Goal: Task Accomplishment & Management: Manage account settings

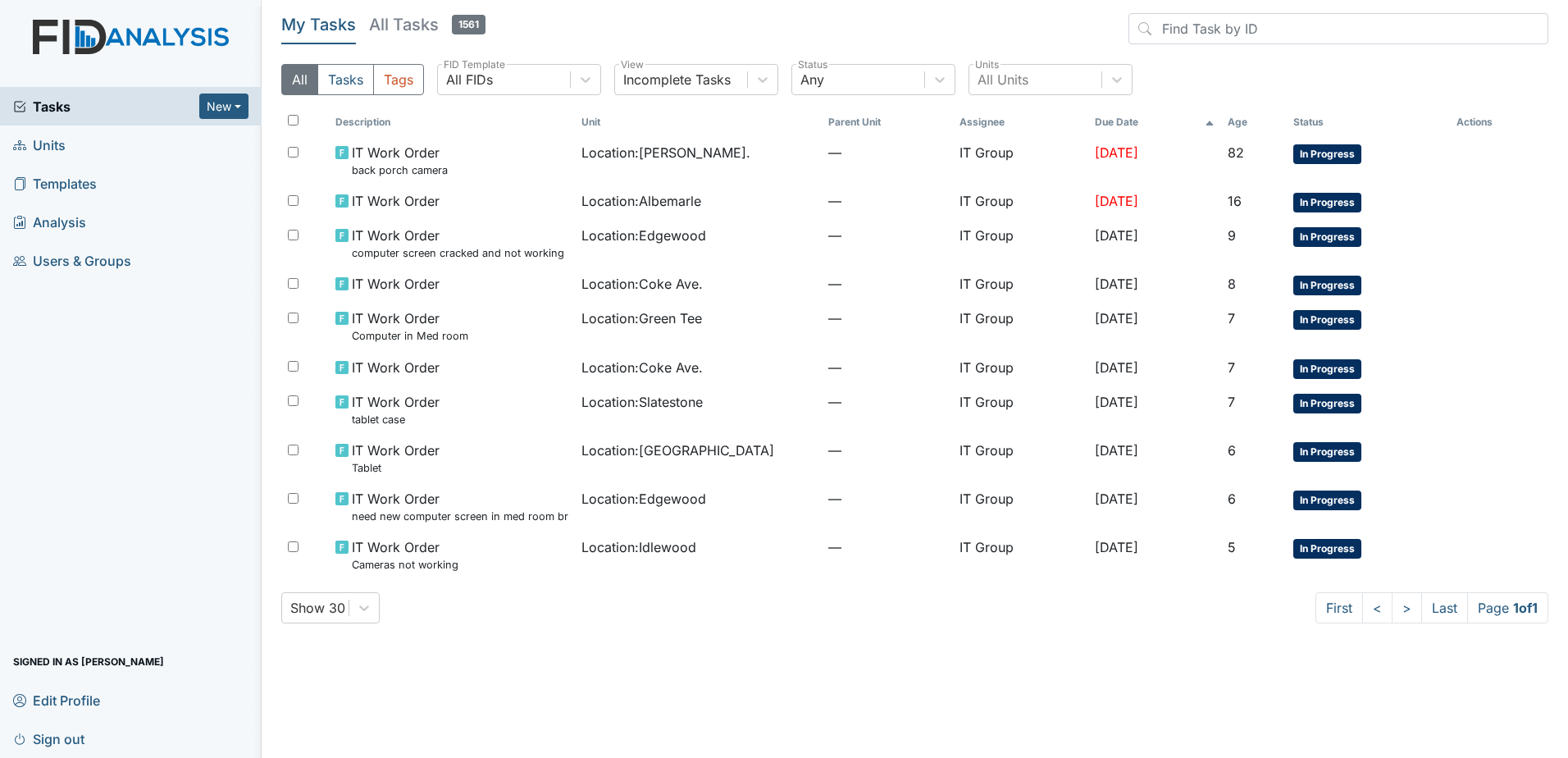
click at [575, 636] on main "My Tasks All Tasks 1561 All Tasks Tags All FIDs FID Template Incomplete Tasks V…" at bounding box center [915, 379] width 1307 height 758
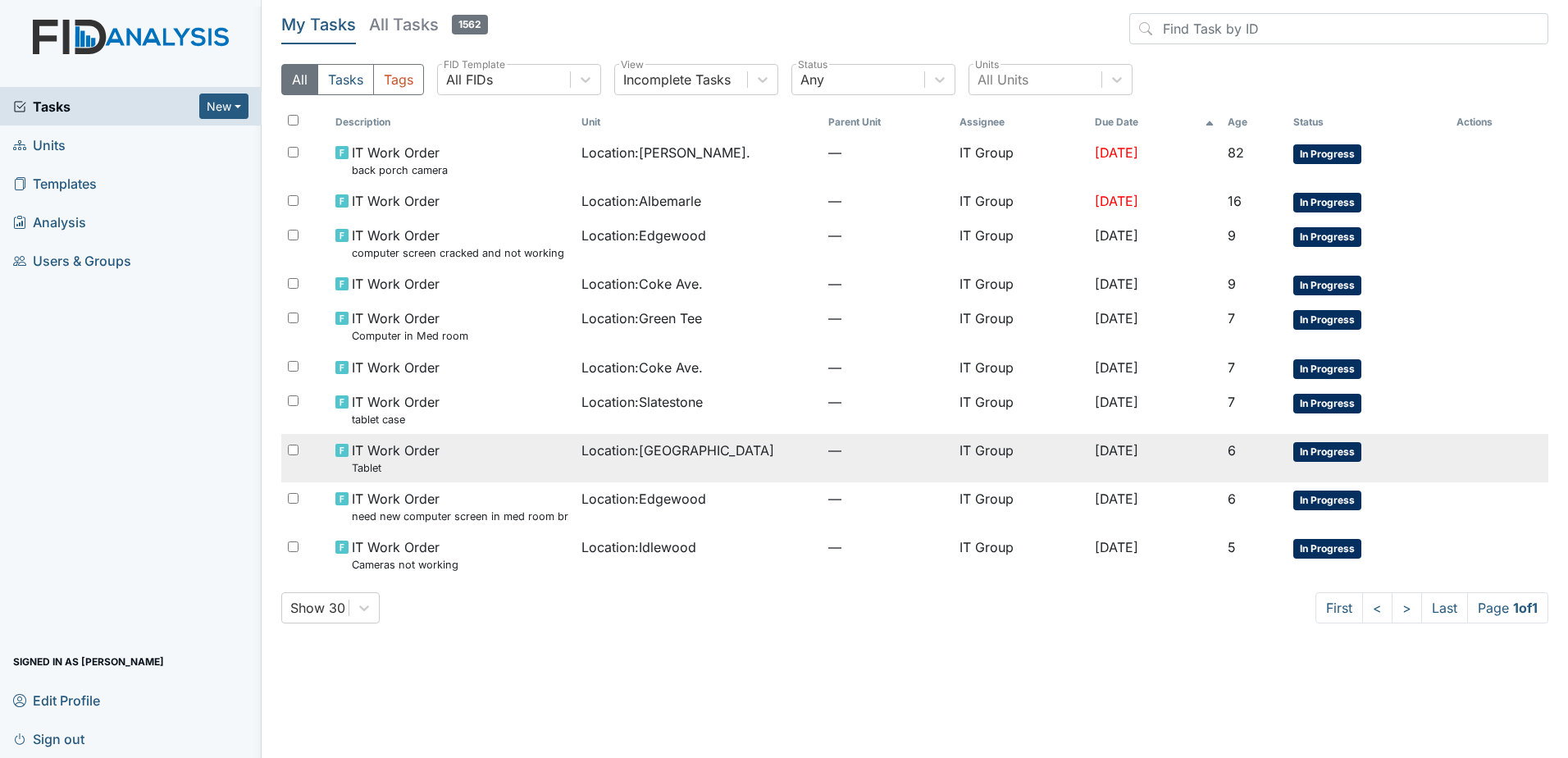
click at [539, 466] on div "IT Work Order Tablet" at bounding box center [453, 458] width 234 height 35
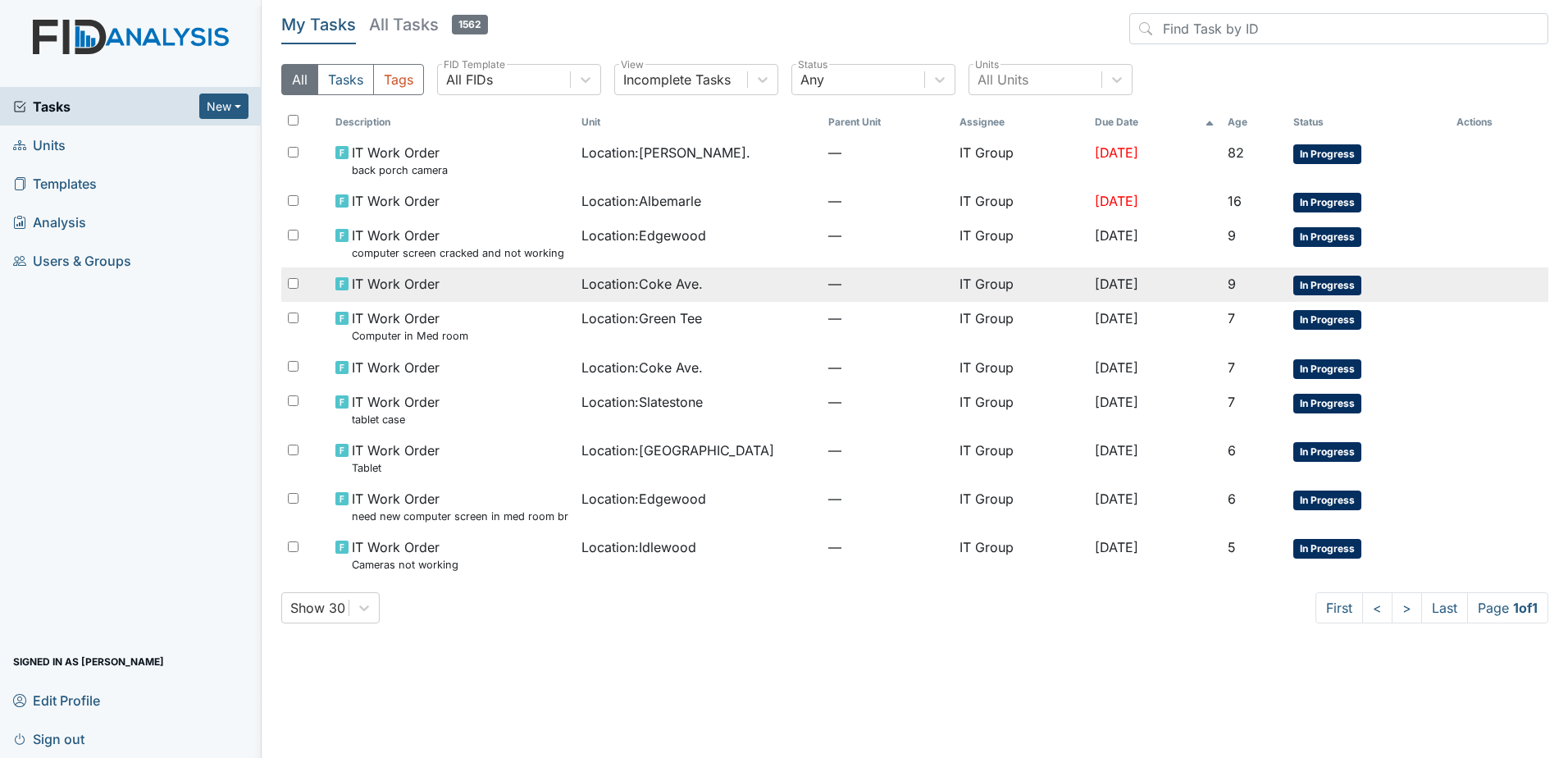
click at [532, 290] on div "IT Work Order" at bounding box center [453, 284] width 234 height 20
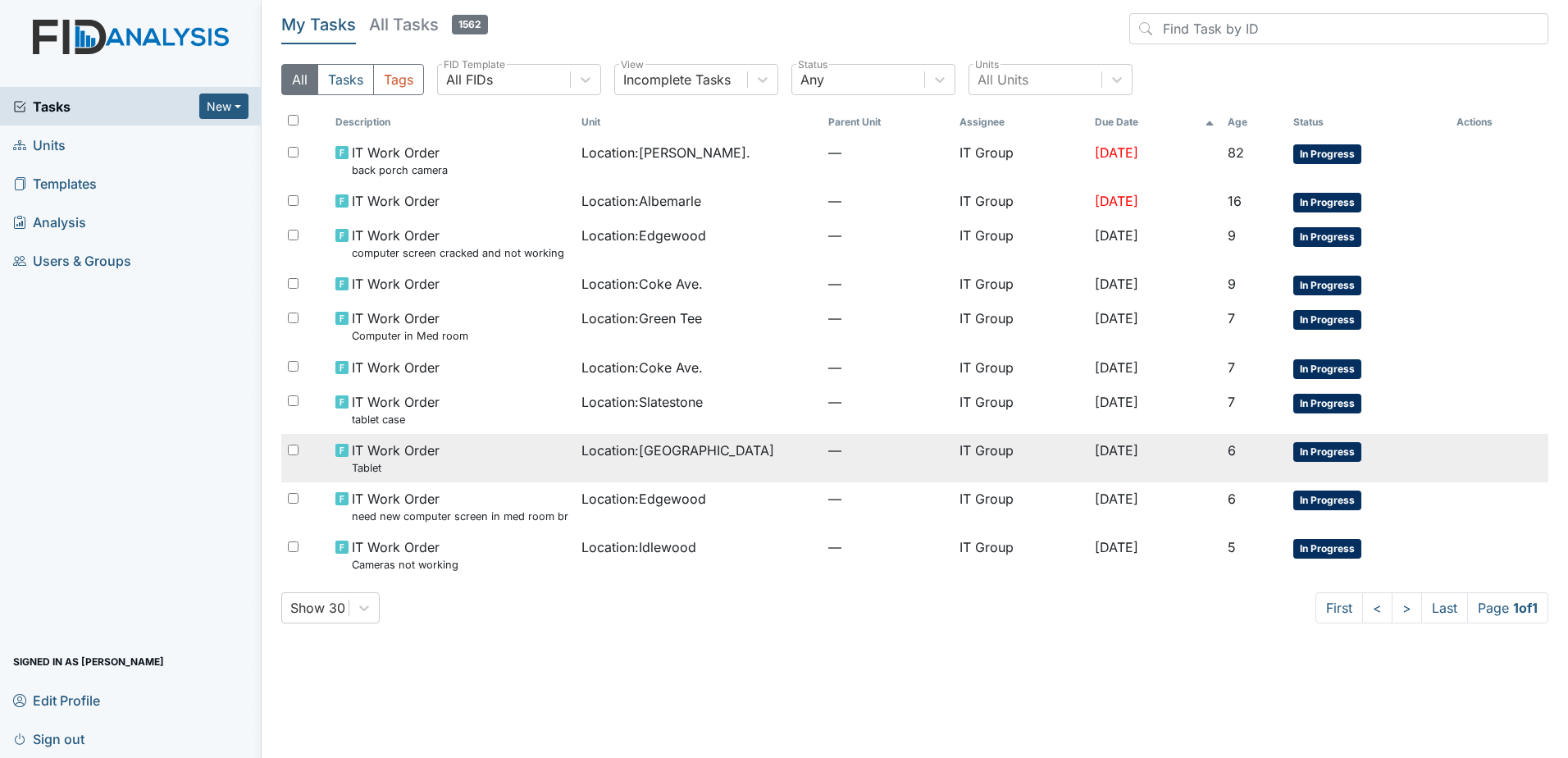
click at [720, 458] on div "Location : Cherry Lane" at bounding box center [699, 451] width 234 height 20
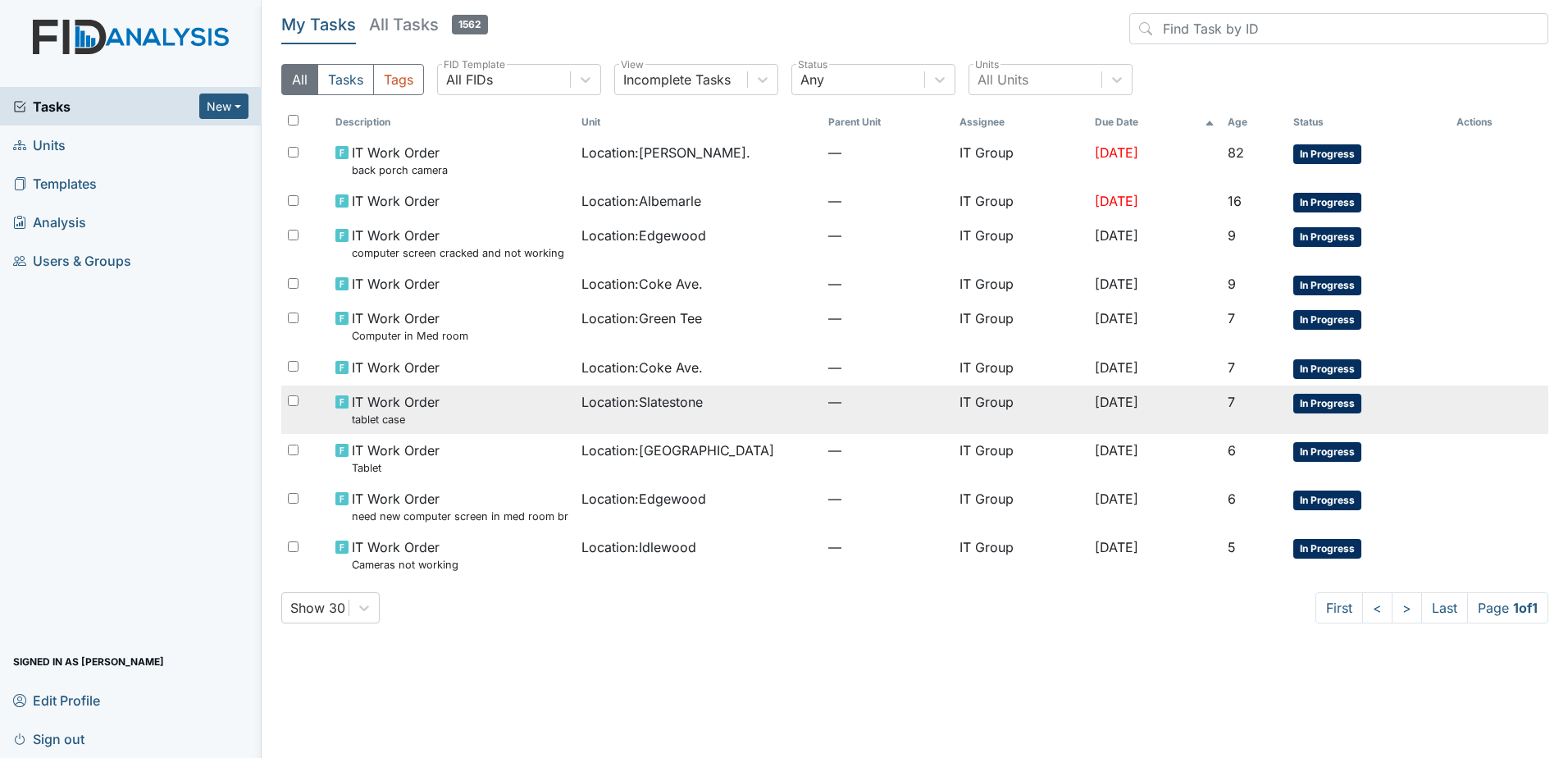
click at [509, 421] on div "IT Work Order tablet case" at bounding box center [453, 409] width 234 height 35
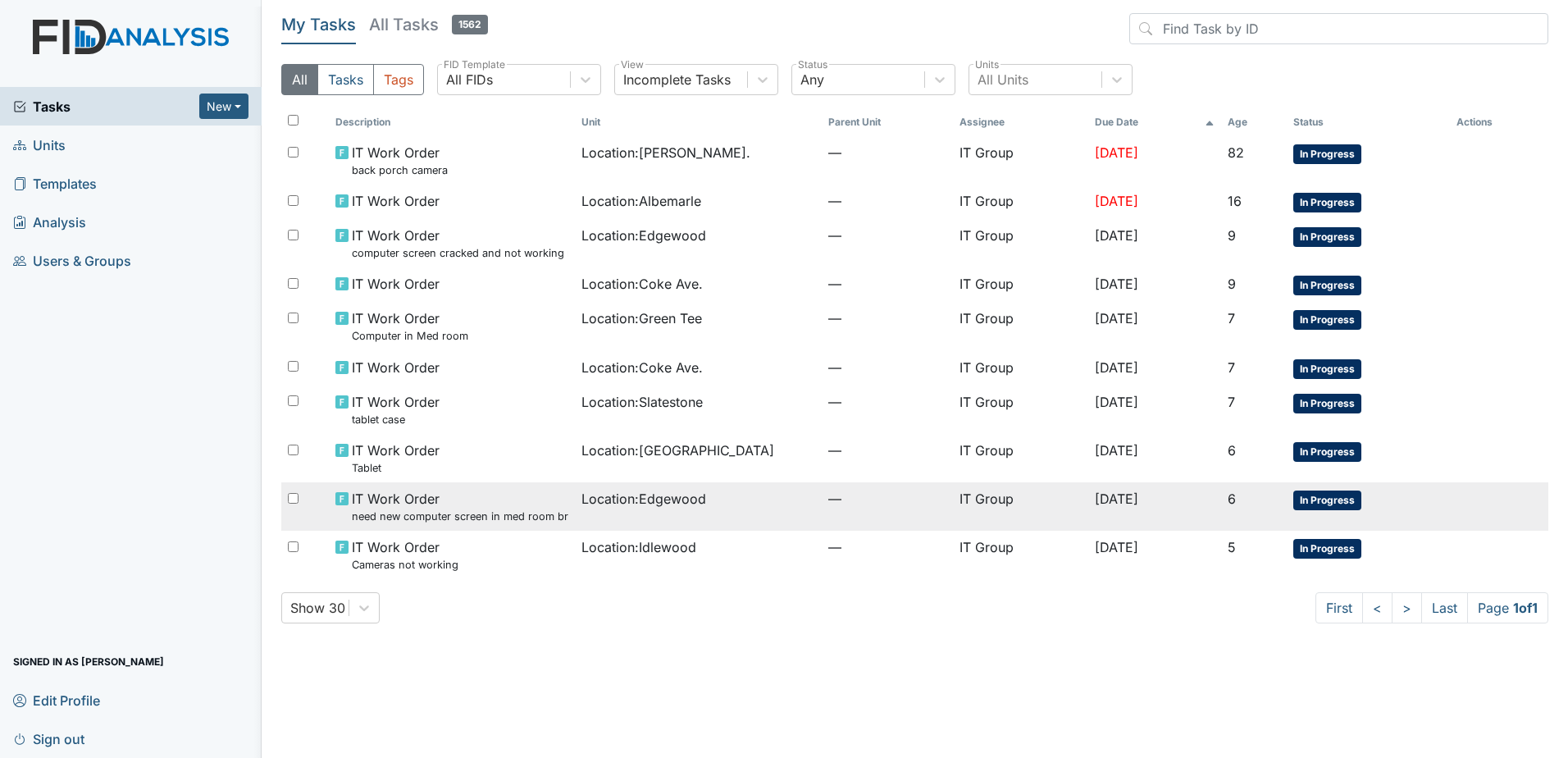
click at [545, 489] on span "IT Work Order need new computer screen in med room broken dont work" at bounding box center [460, 506] width 217 height 35
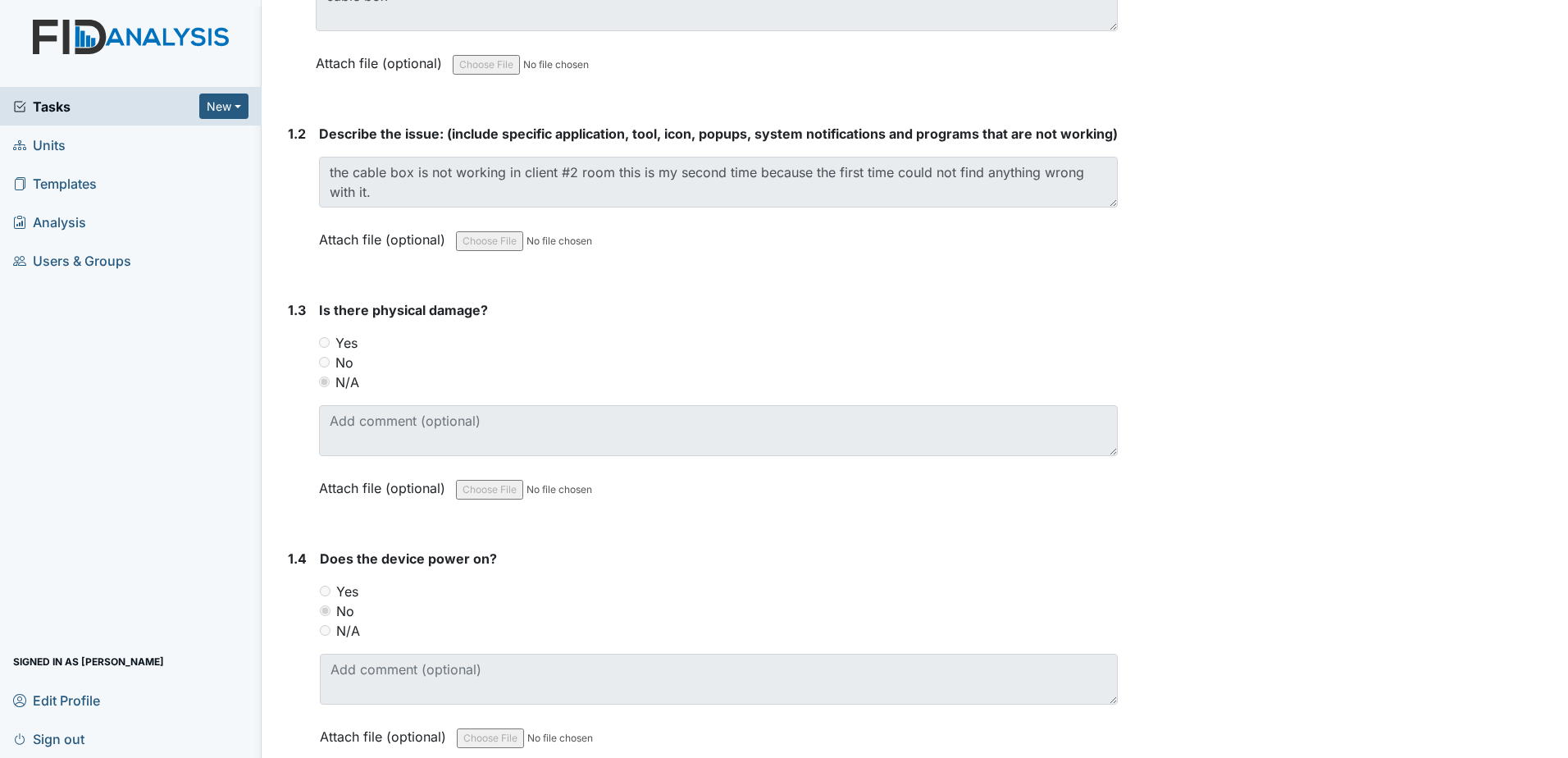
scroll to position [821, 0]
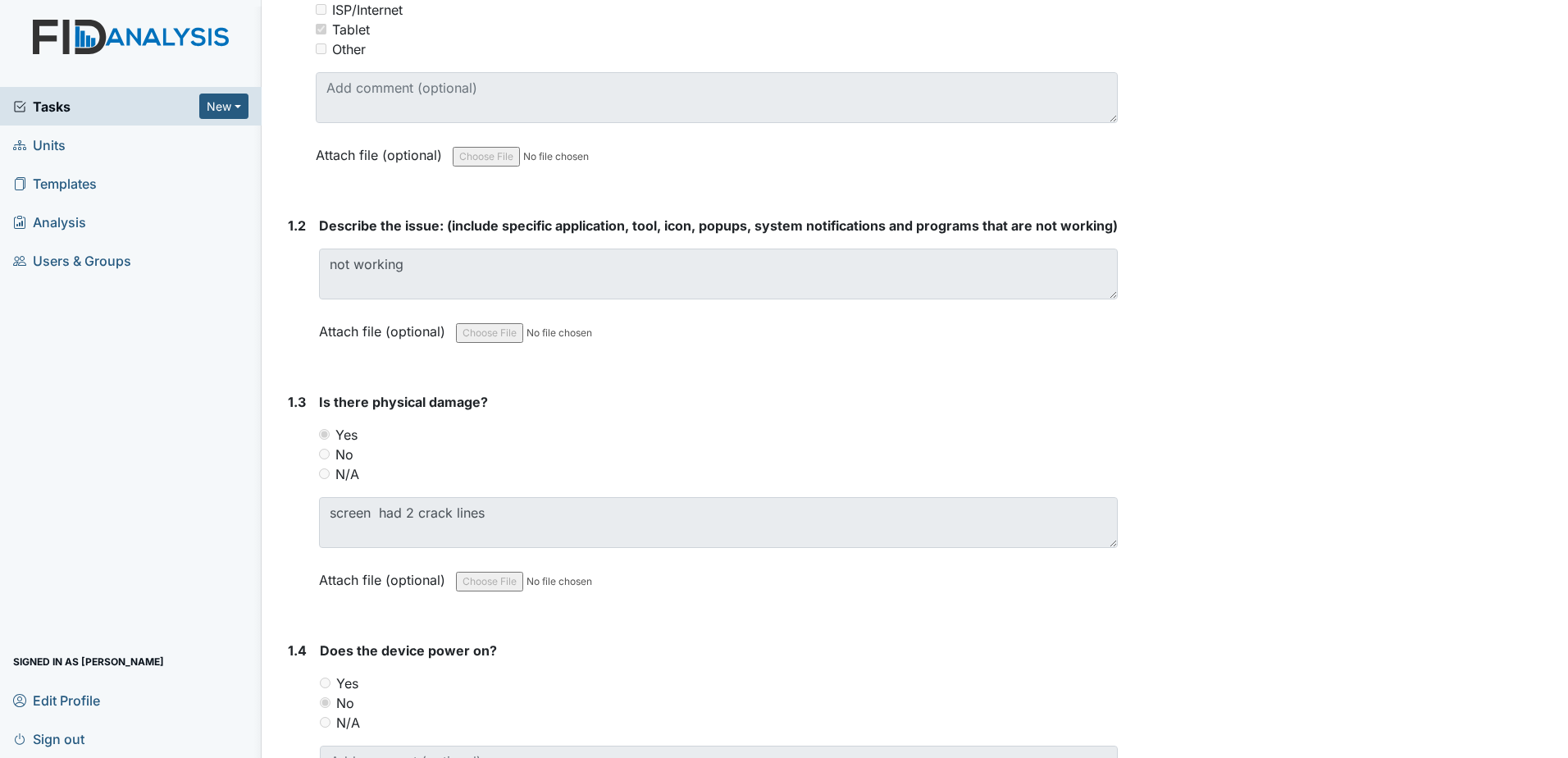
scroll to position [821, 0]
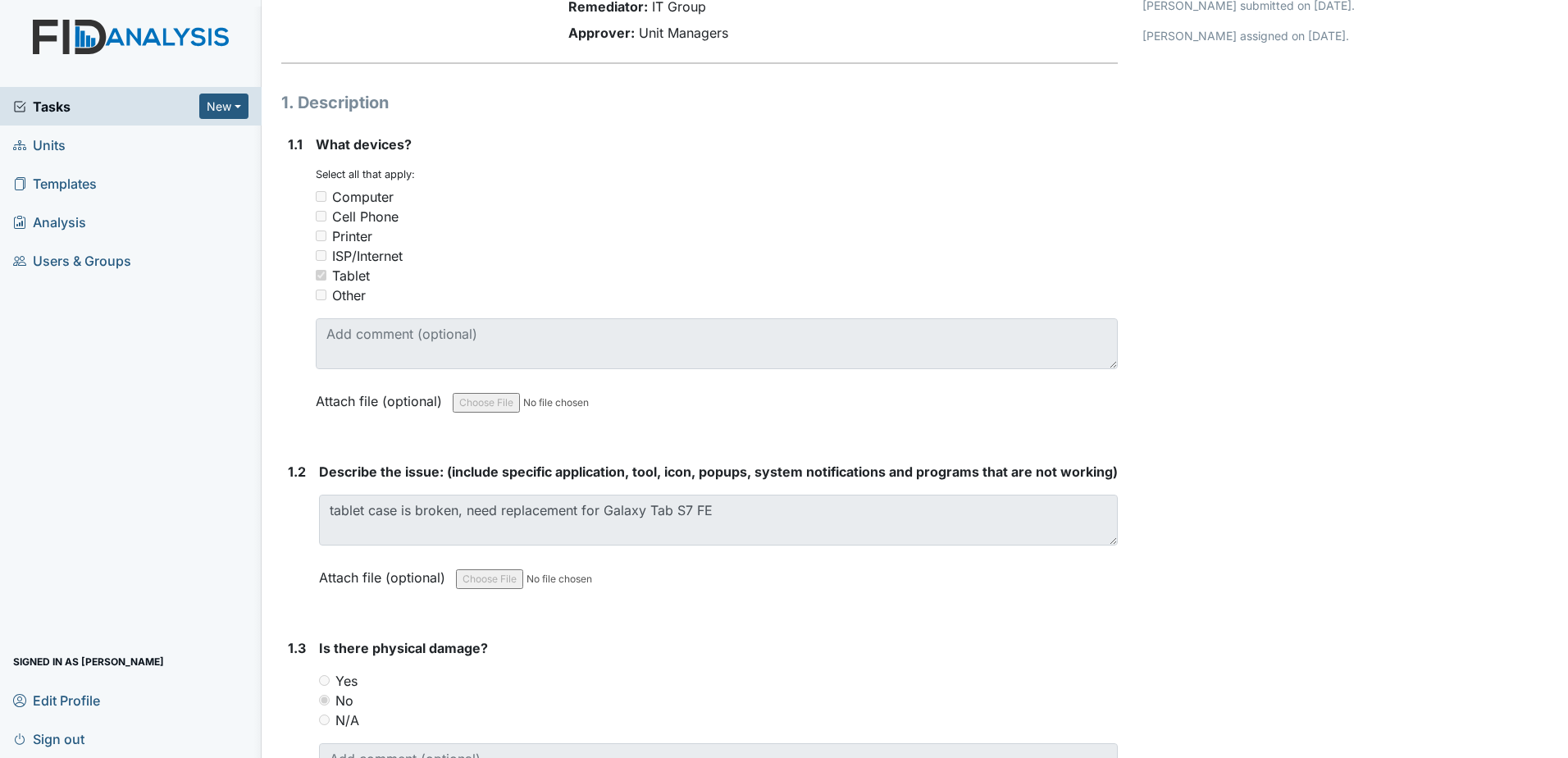
scroll to position [246, 0]
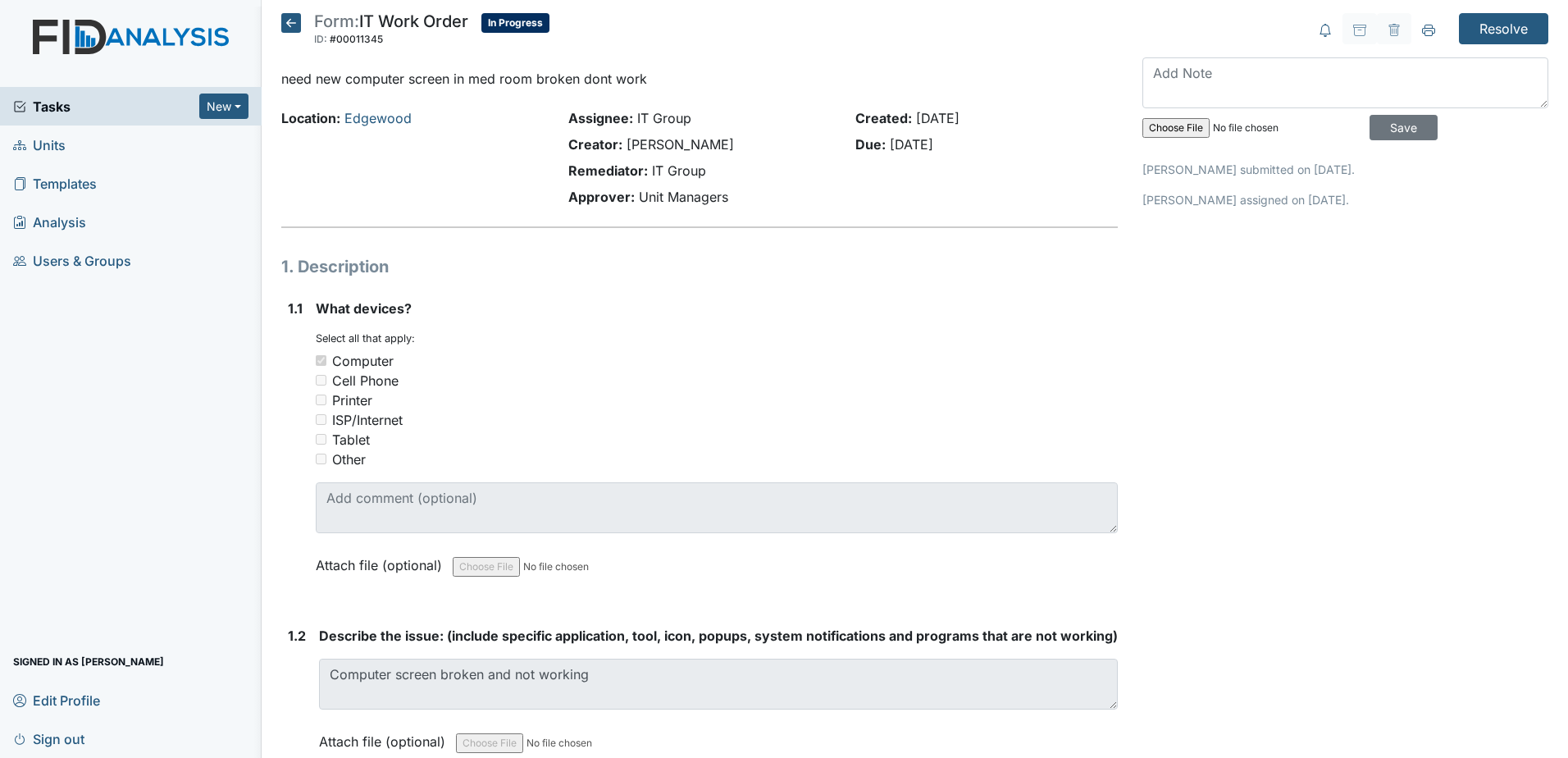
click at [285, 24] on icon at bounding box center [291, 23] width 20 height 20
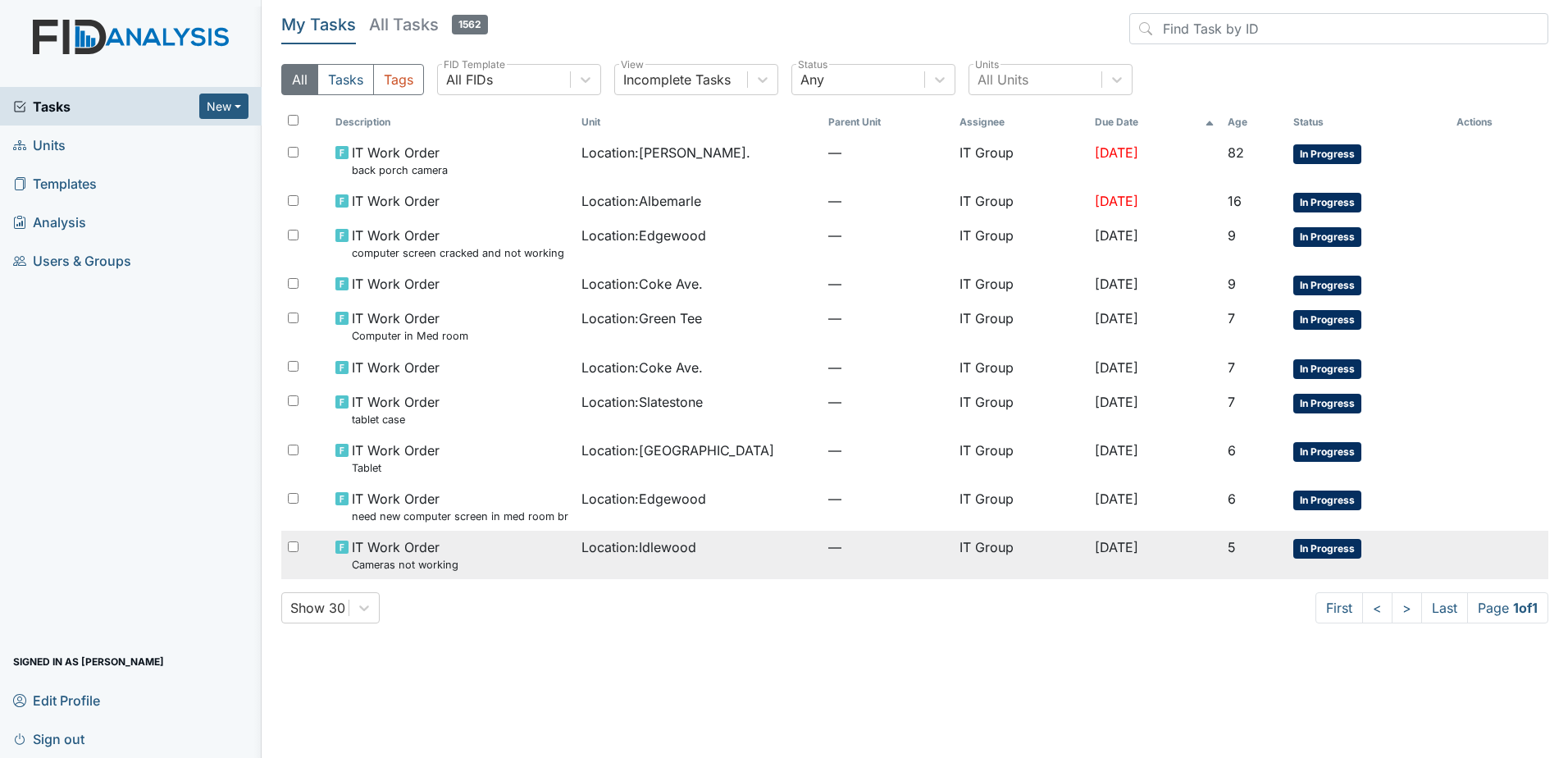
click at [682, 539] on span "Location : [GEOGRAPHIC_DATA]" at bounding box center [639, 547] width 115 height 20
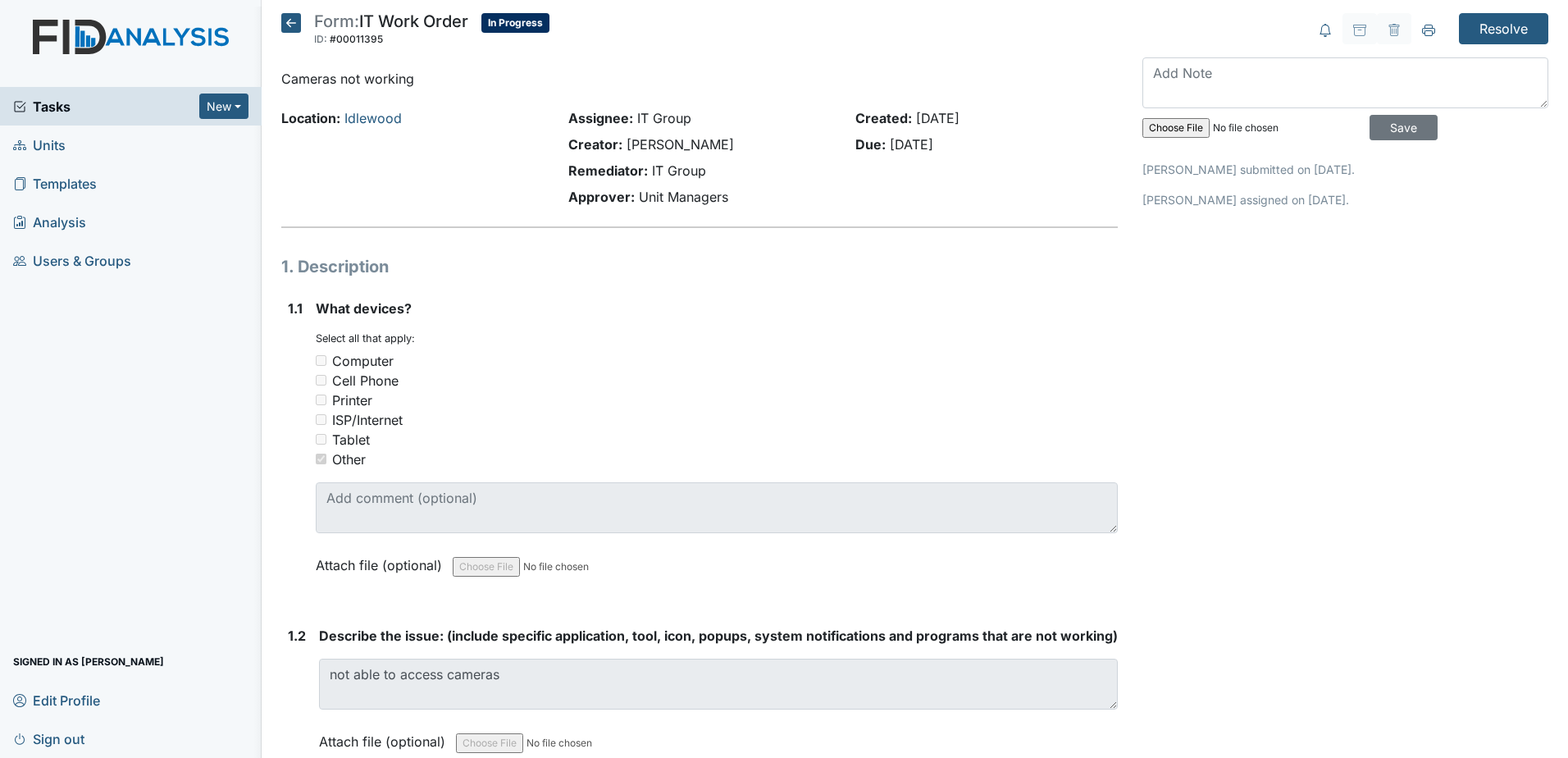
click at [289, 29] on icon at bounding box center [291, 23] width 20 height 20
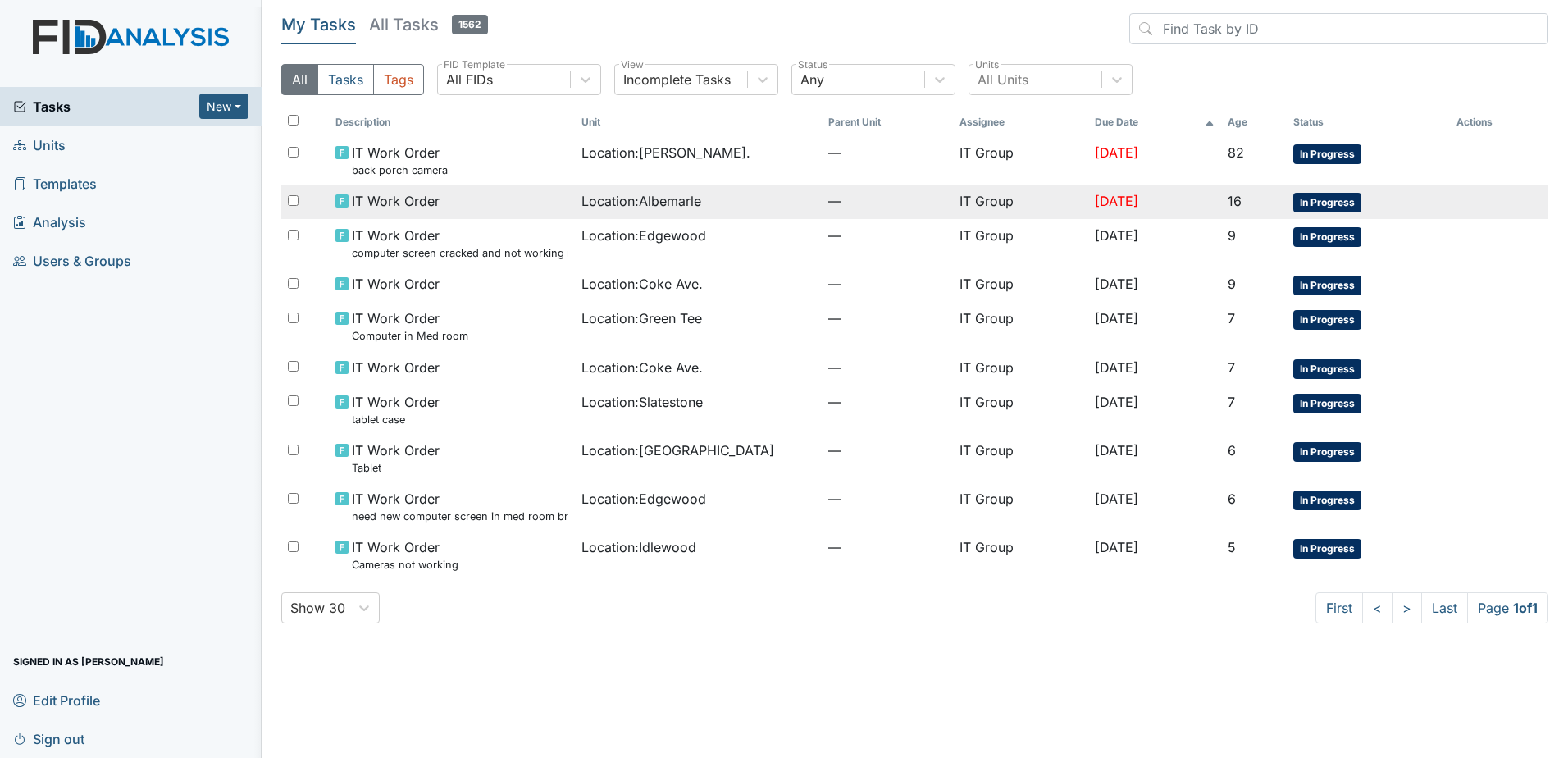
click at [482, 195] on div "IT Work Order" at bounding box center [453, 201] width 234 height 20
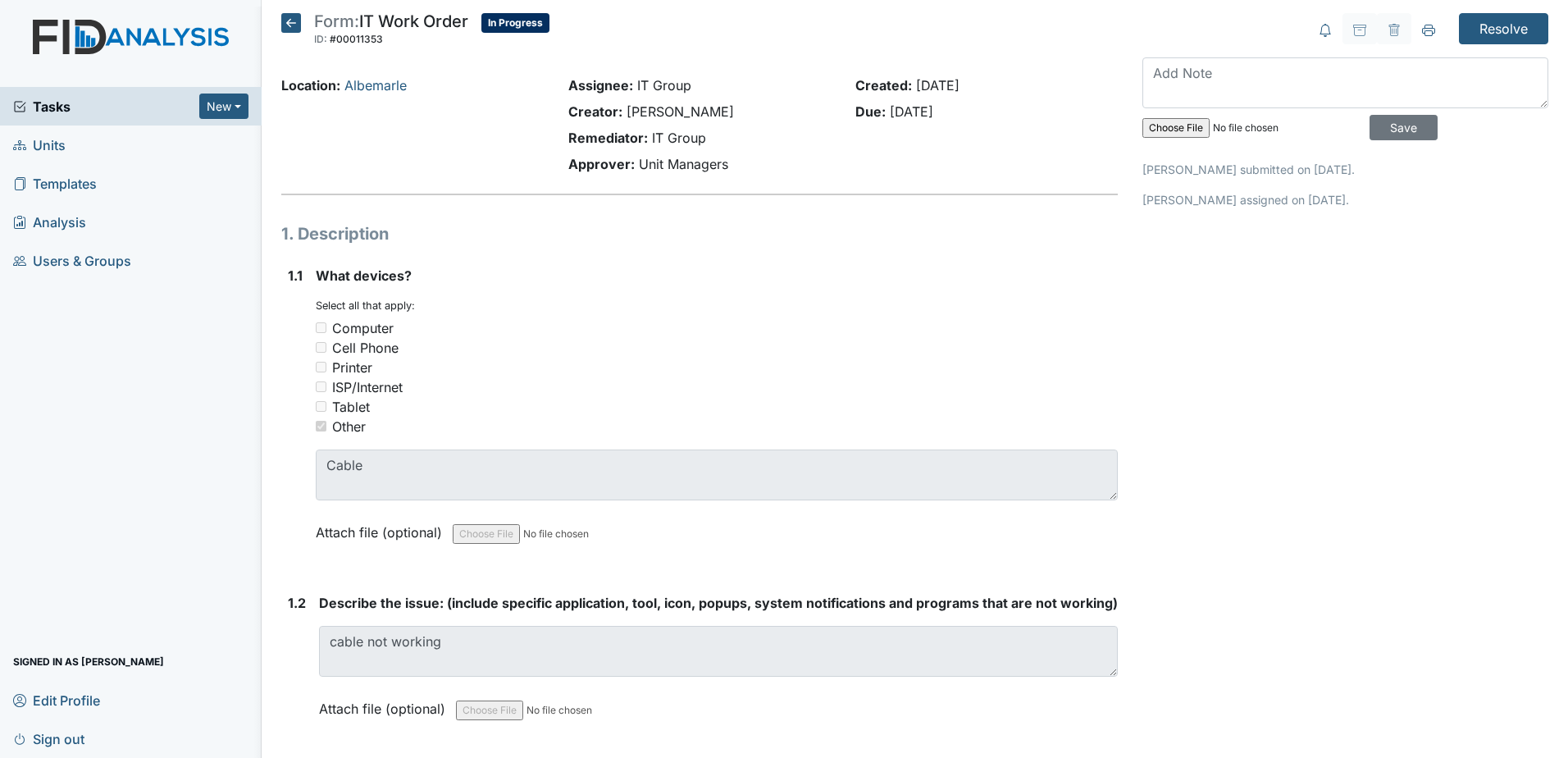
click at [295, 29] on icon at bounding box center [291, 23] width 20 height 20
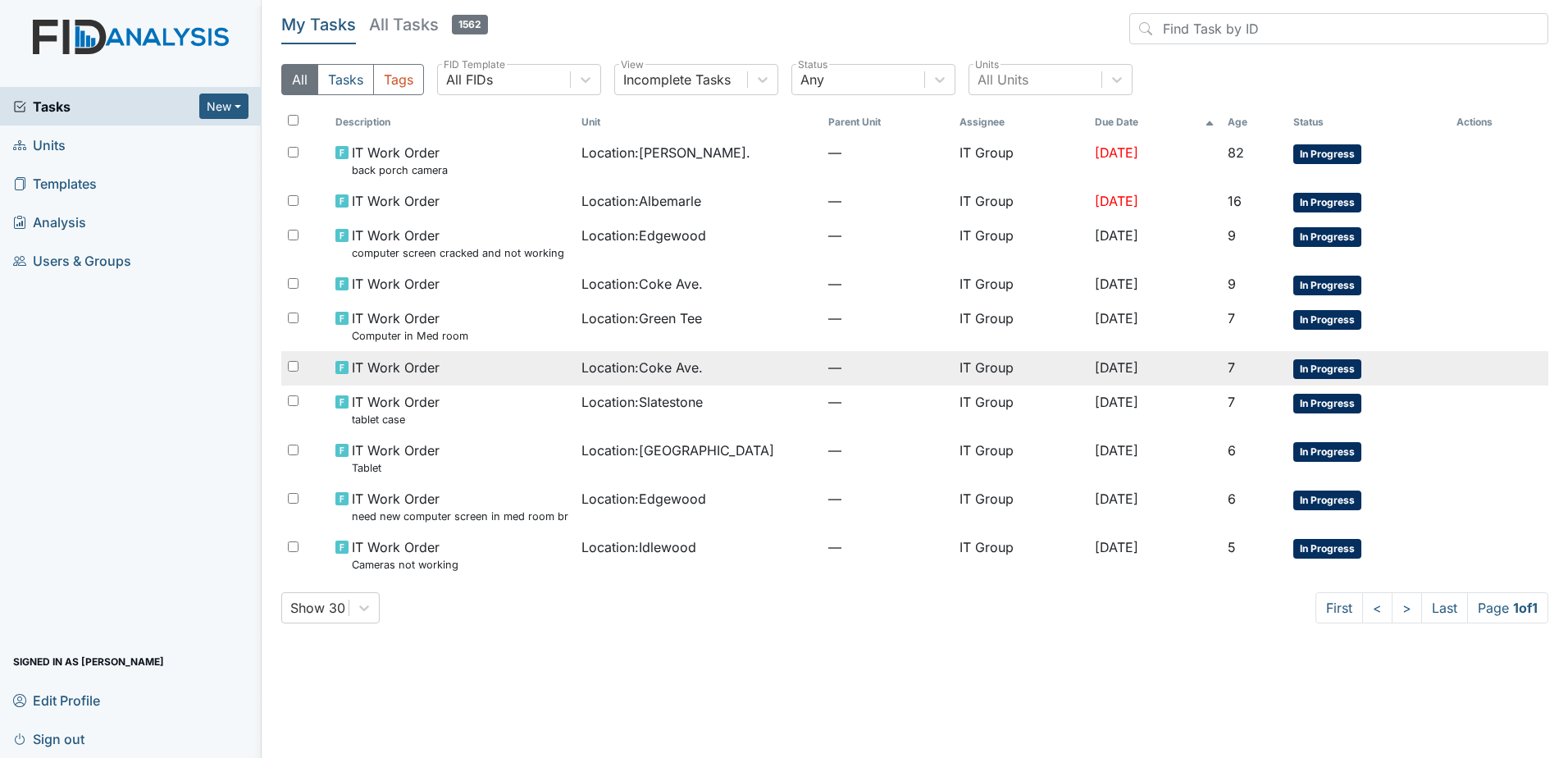
click at [521, 351] on td "IT Work Order" at bounding box center [452, 368] width 247 height 35
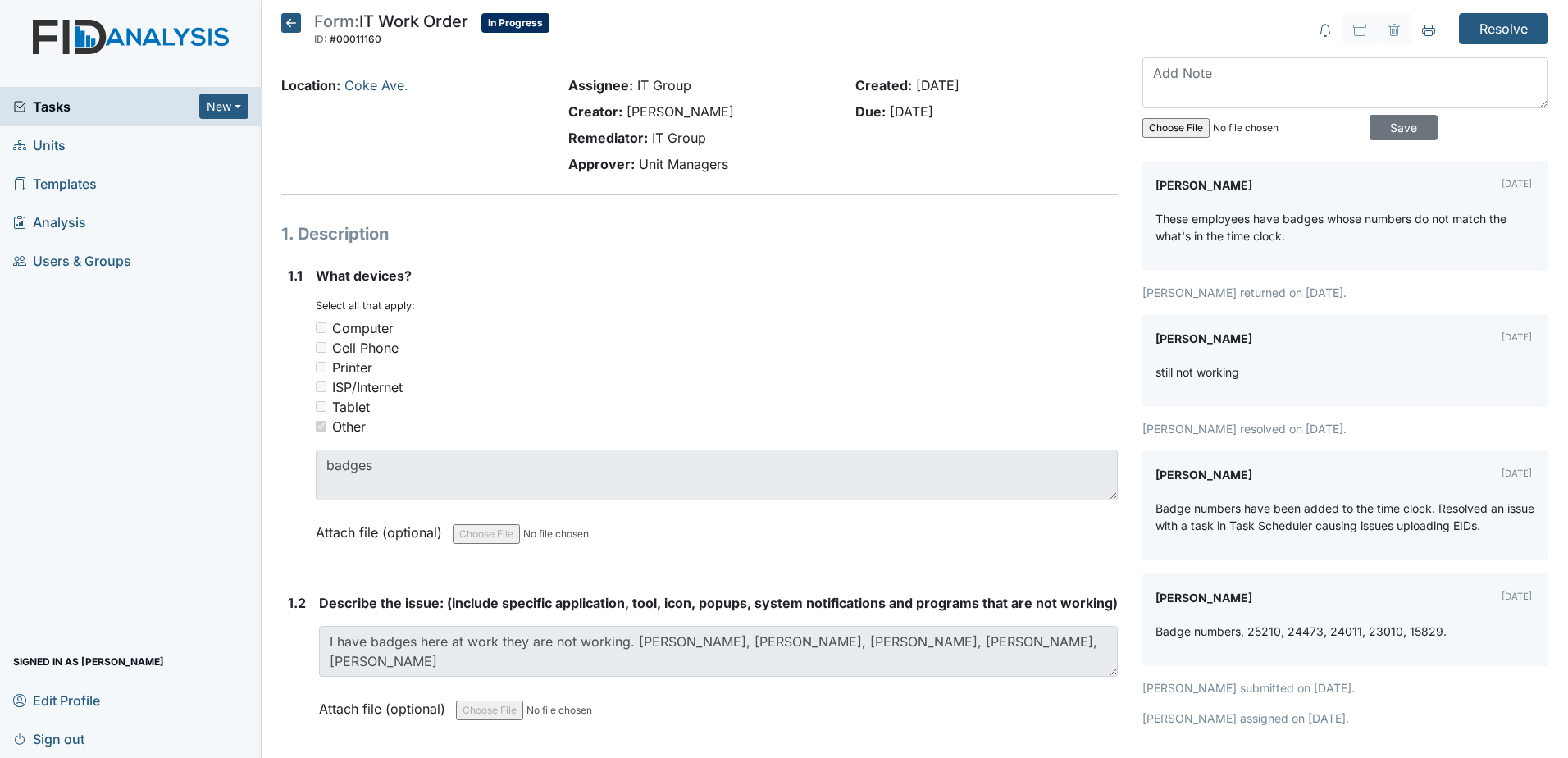
drag, startPoint x: 0, startPoint y: 0, endPoint x: 576, endPoint y: 284, distance: 642.2
click at [576, 284] on strong "What devices?" at bounding box center [717, 275] width 802 height 20
click at [284, 21] on icon at bounding box center [291, 23] width 20 height 20
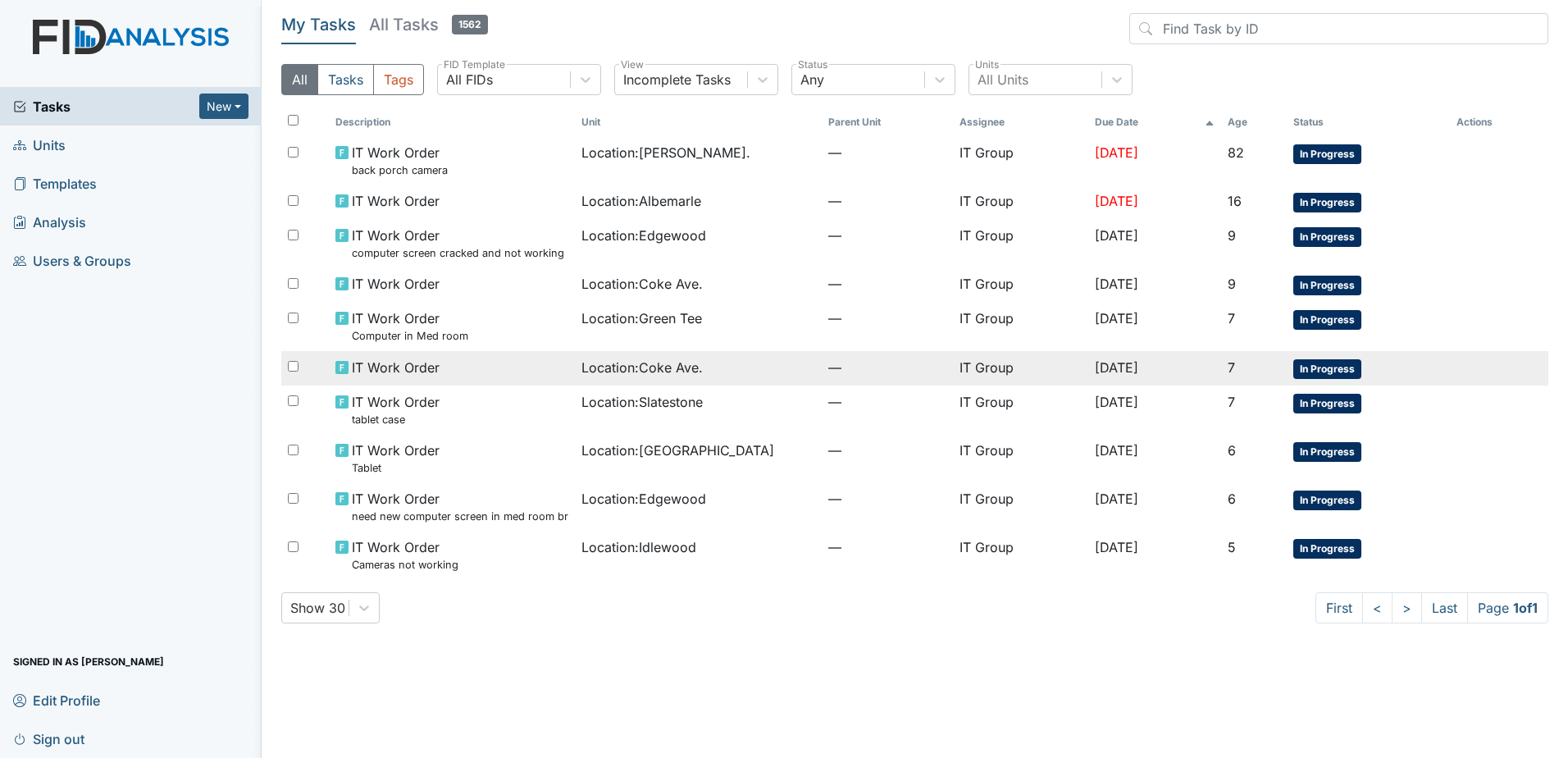
click at [514, 366] on div "IT Work Order" at bounding box center [453, 367] width 234 height 20
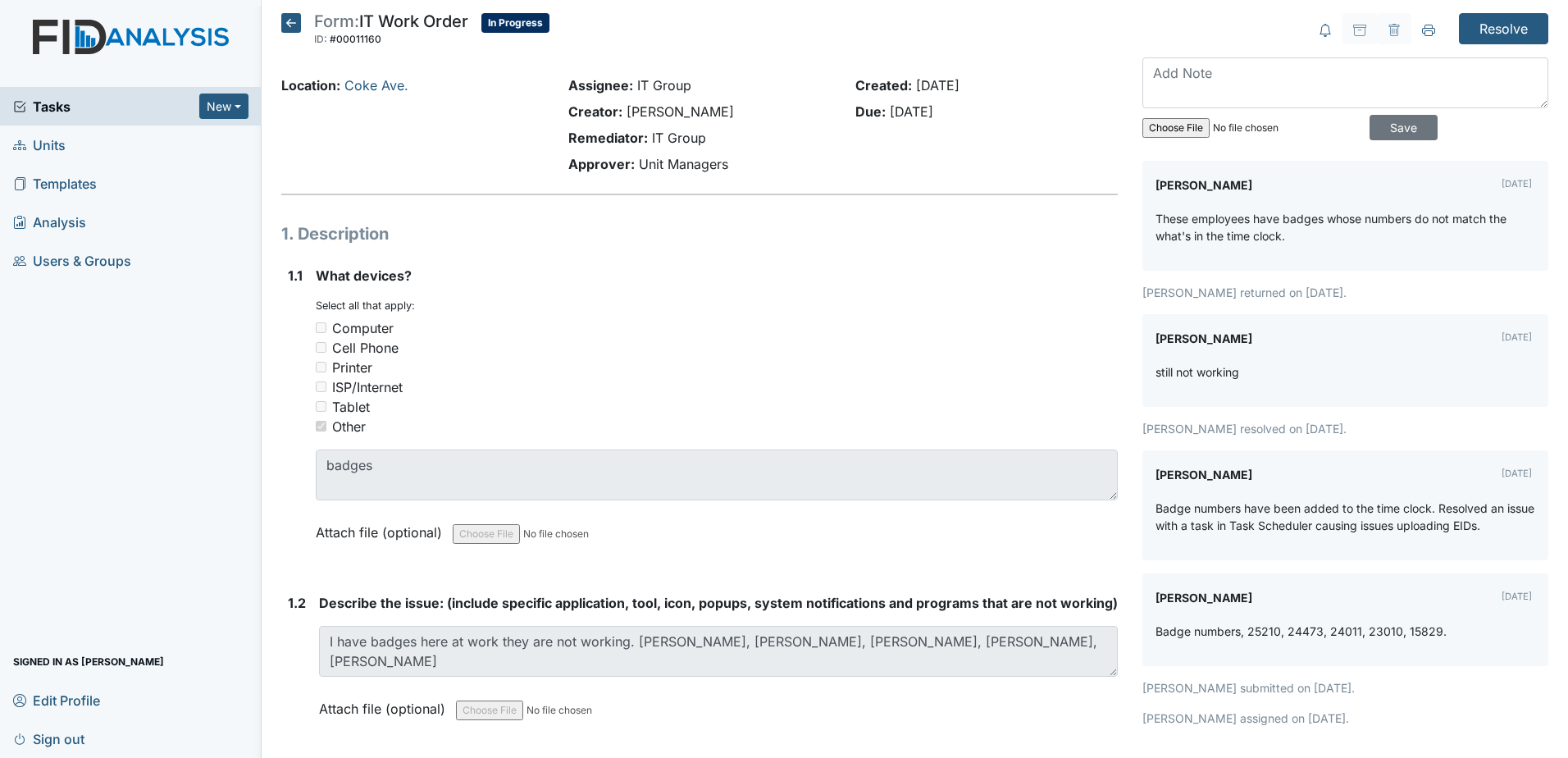
click at [287, 34] on h5 "Form: IT Work Order ID: #00011160 In Progress Autosaving..." at bounding box center [415, 31] width 268 height 36
click at [286, 25] on icon at bounding box center [291, 23] width 20 height 20
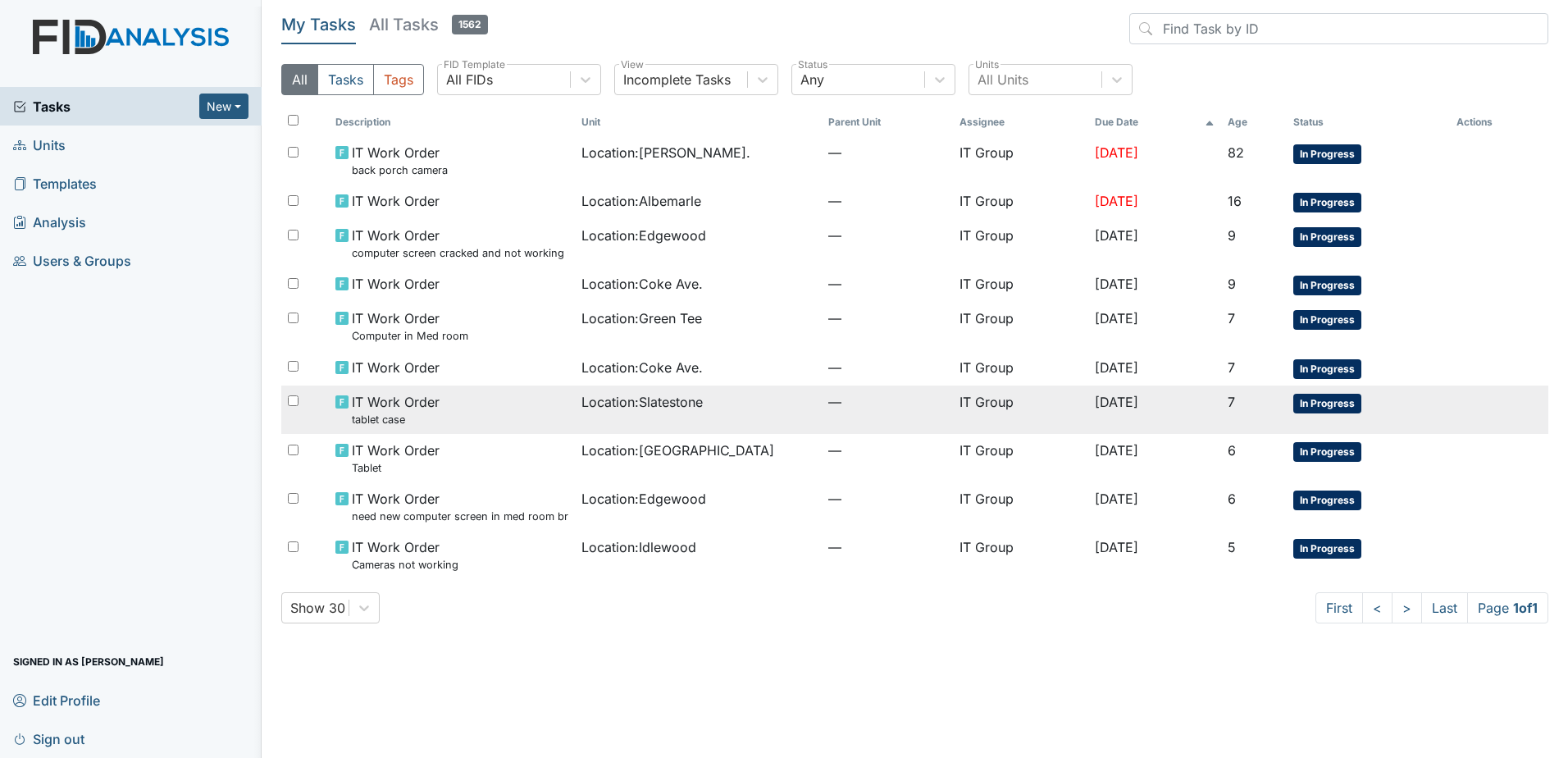
click at [558, 410] on td "IT Work Order tablet case" at bounding box center [452, 410] width 247 height 48
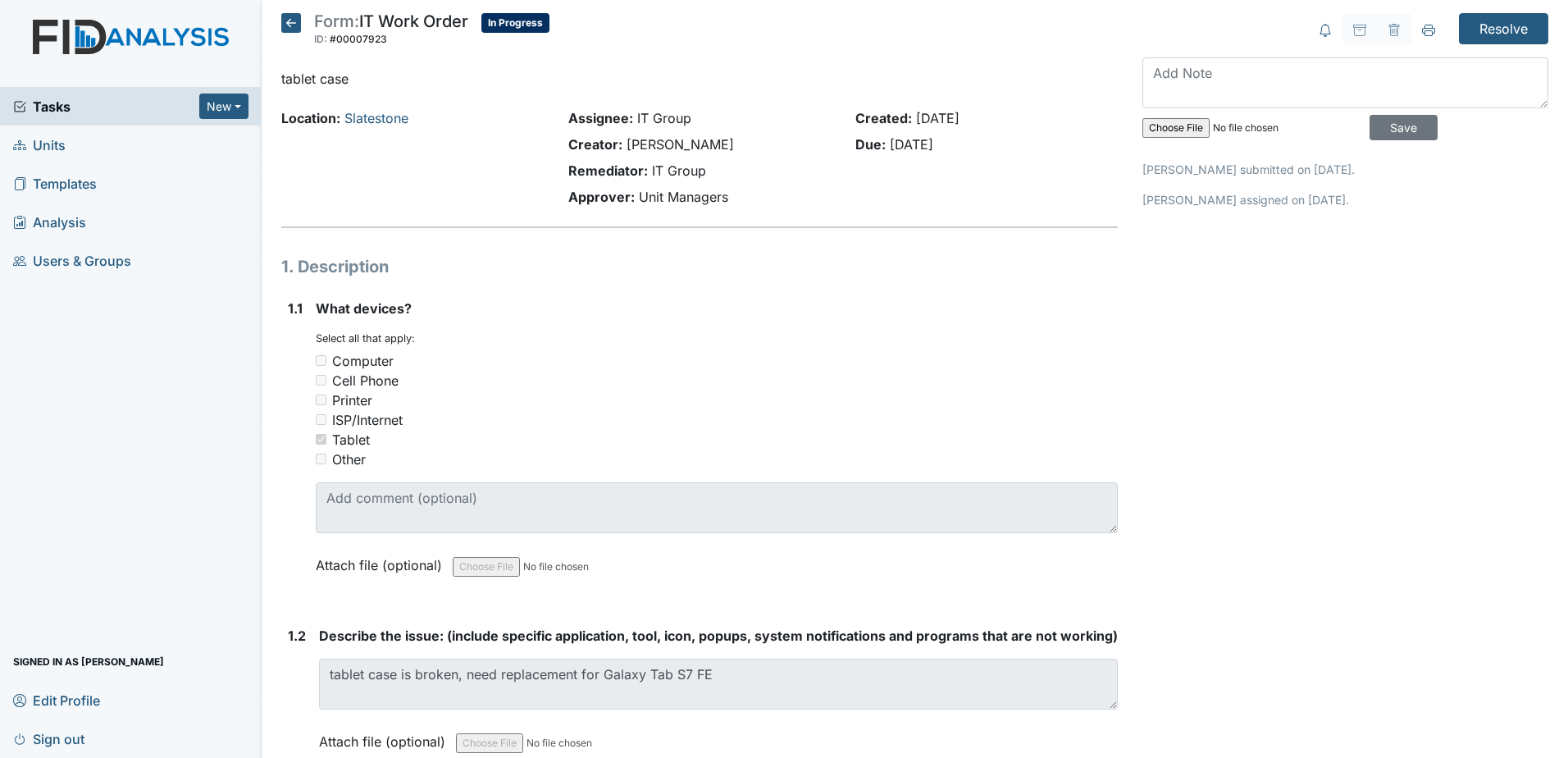
click at [300, 25] on icon at bounding box center [291, 23] width 20 height 20
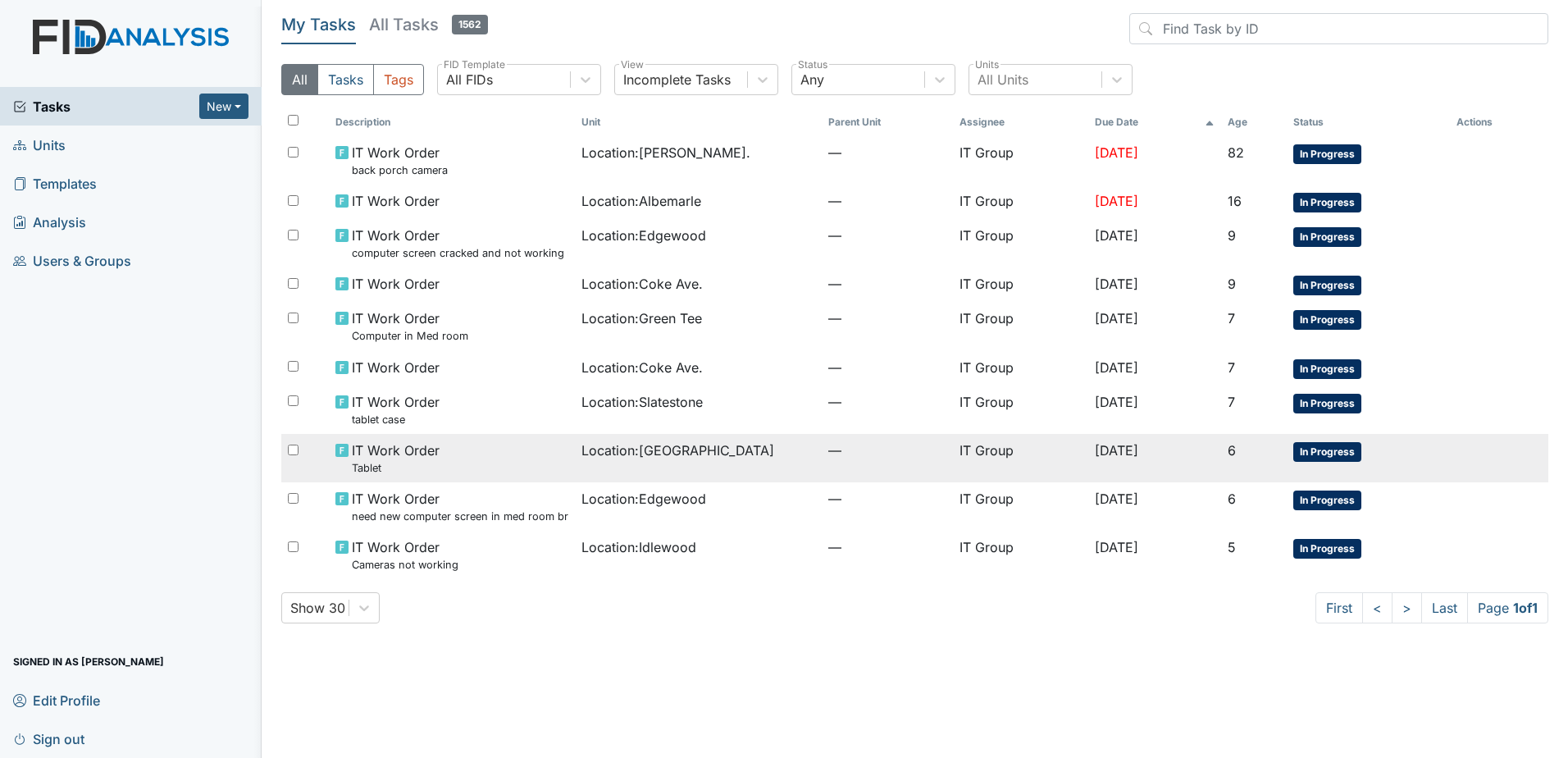
click at [650, 455] on span "Location : Cherry Lane" at bounding box center [678, 451] width 193 height 20
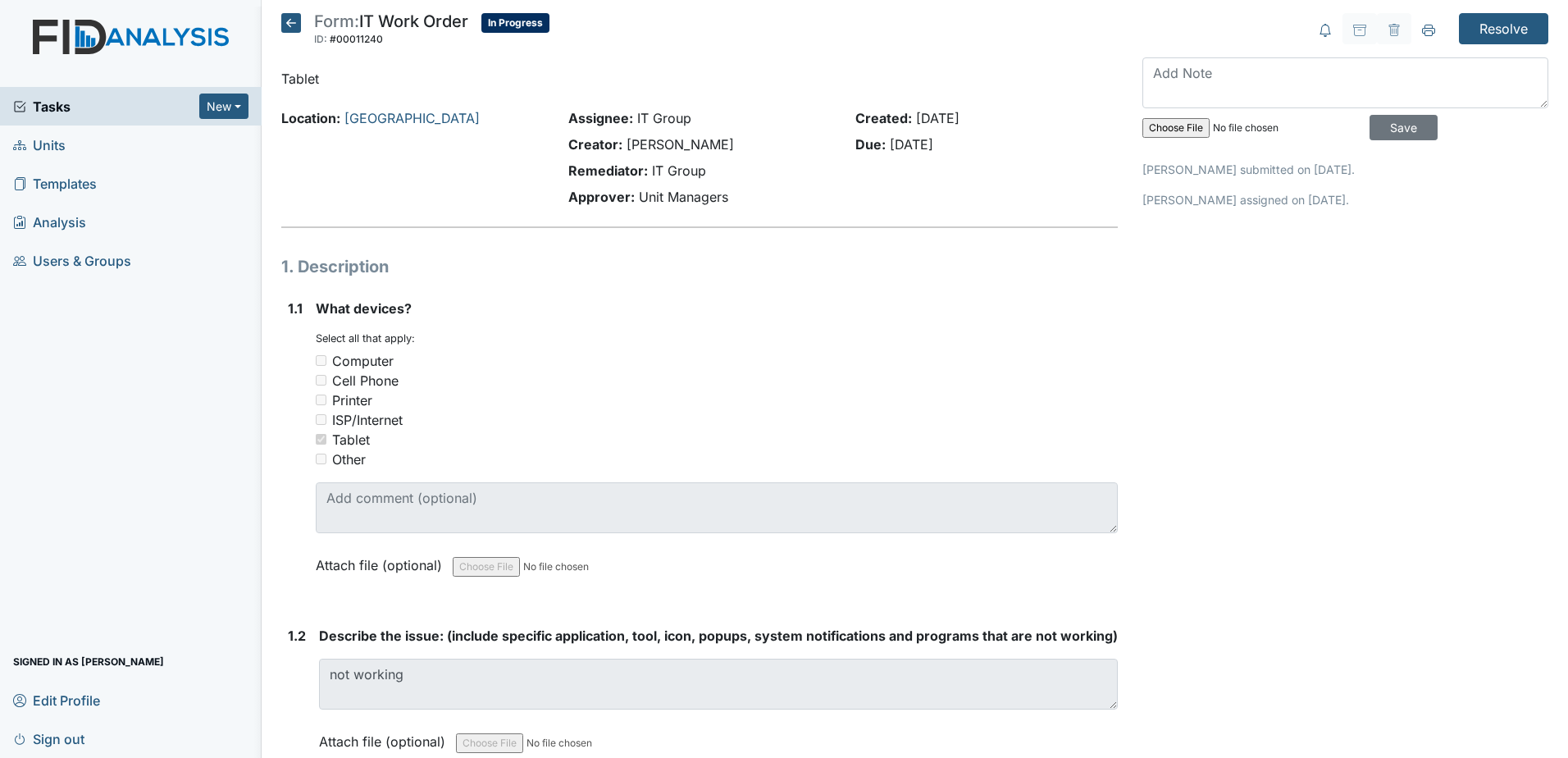
click at [285, 23] on icon at bounding box center [291, 23] width 20 height 20
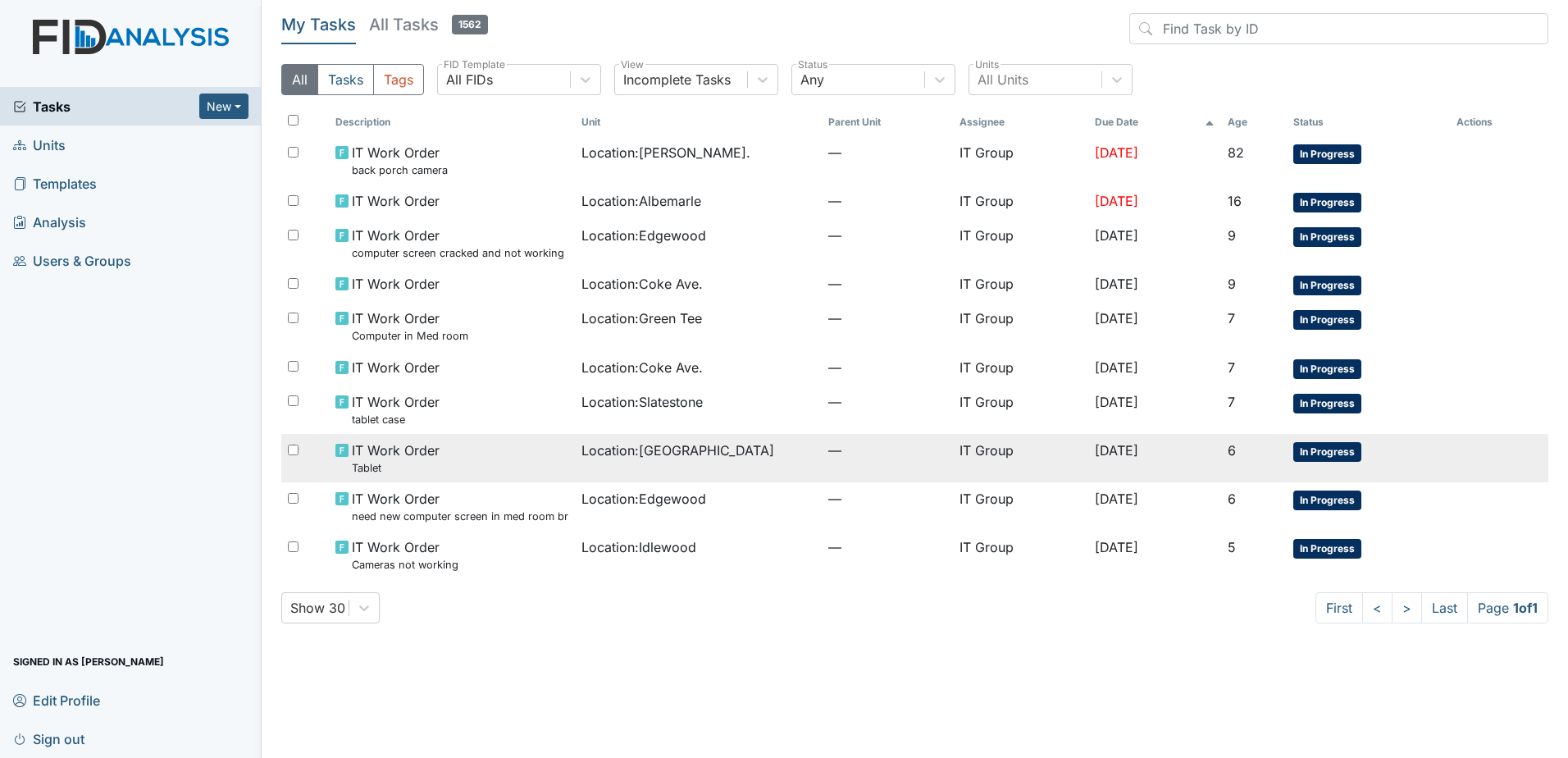
click at [468, 466] on div "IT Work Order Tablet" at bounding box center [453, 458] width 234 height 35
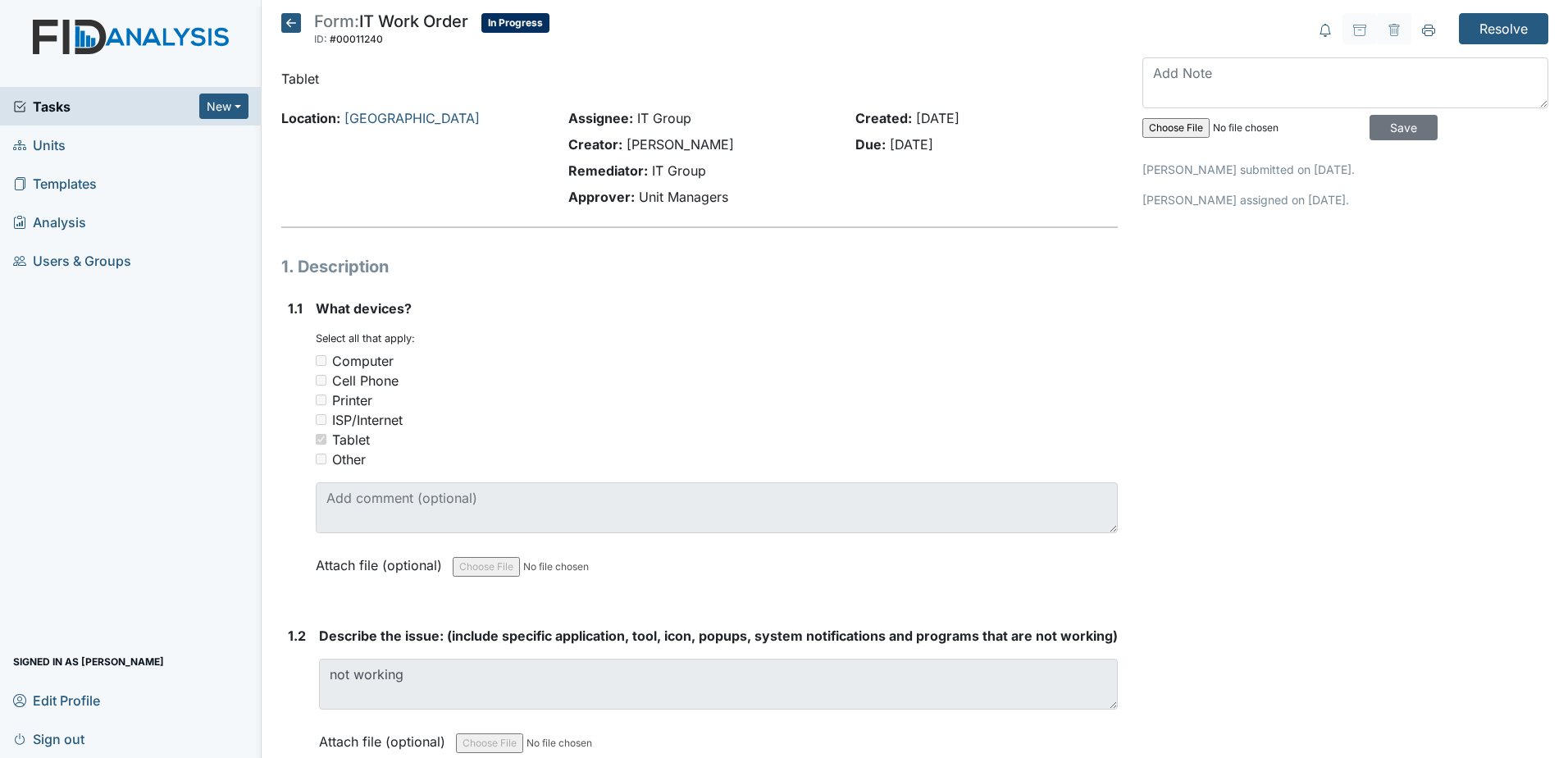
click at [297, 15] on icon at bounding box center [291, 23] width 20 height 20
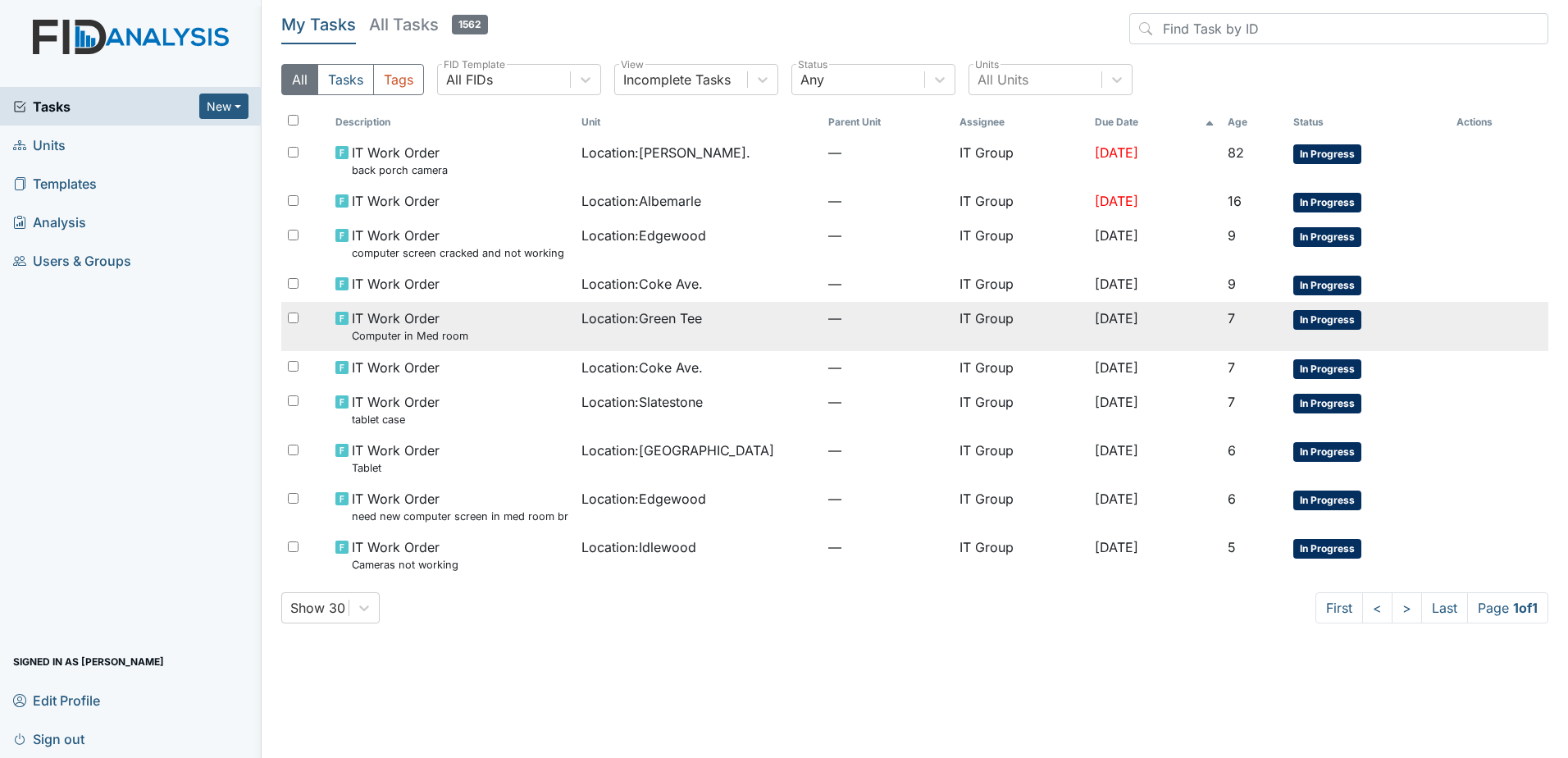
click at [479, 311] on div "IT Work Order Computer in Med room" at bounding box center [453, 325] width 234 height 35
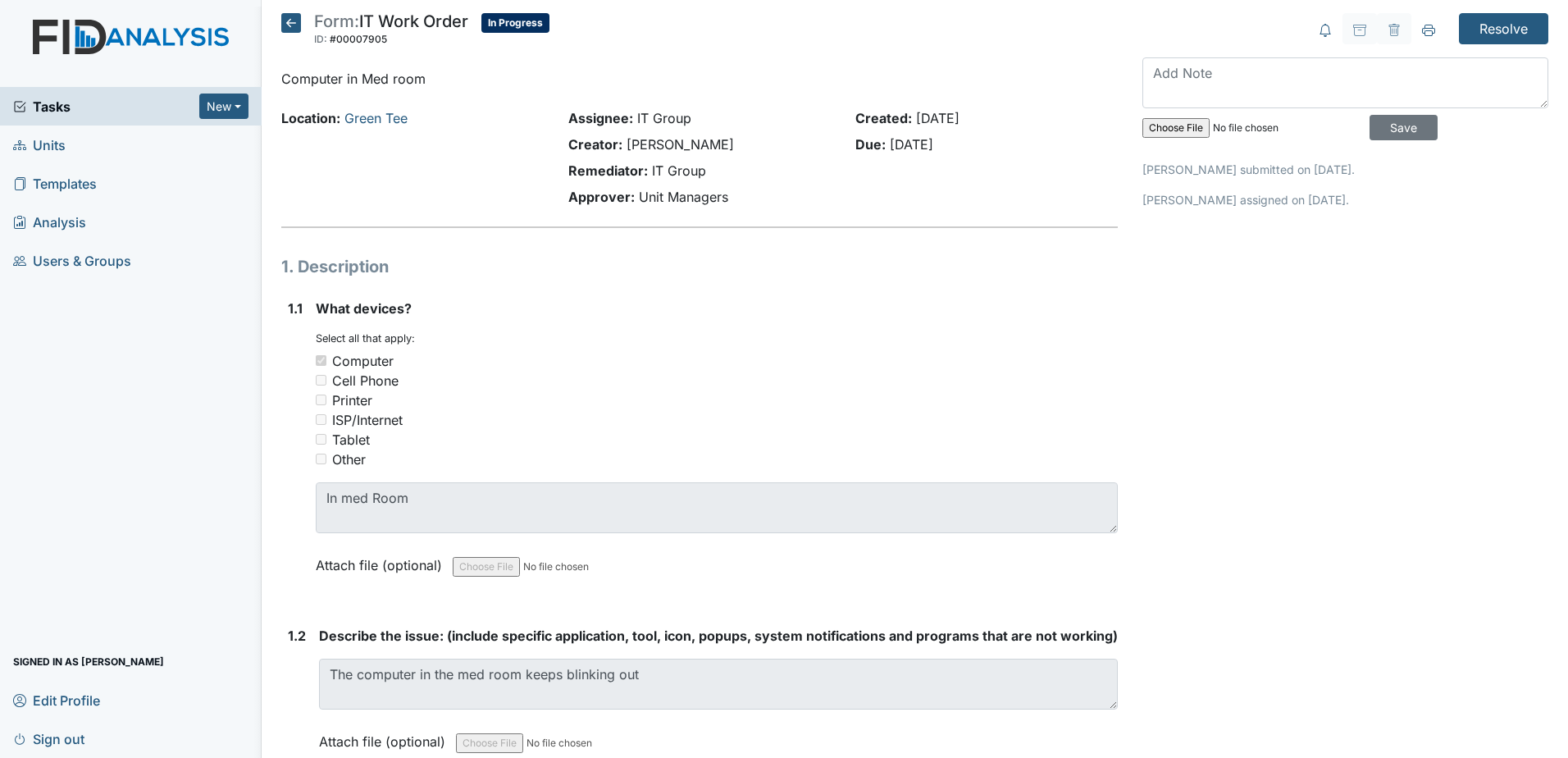
click at [297, 27] on icon at bounding box center [291, 23] width 20 height 20
